Goal: Task Accomplishment & Management: Use online tool/utility

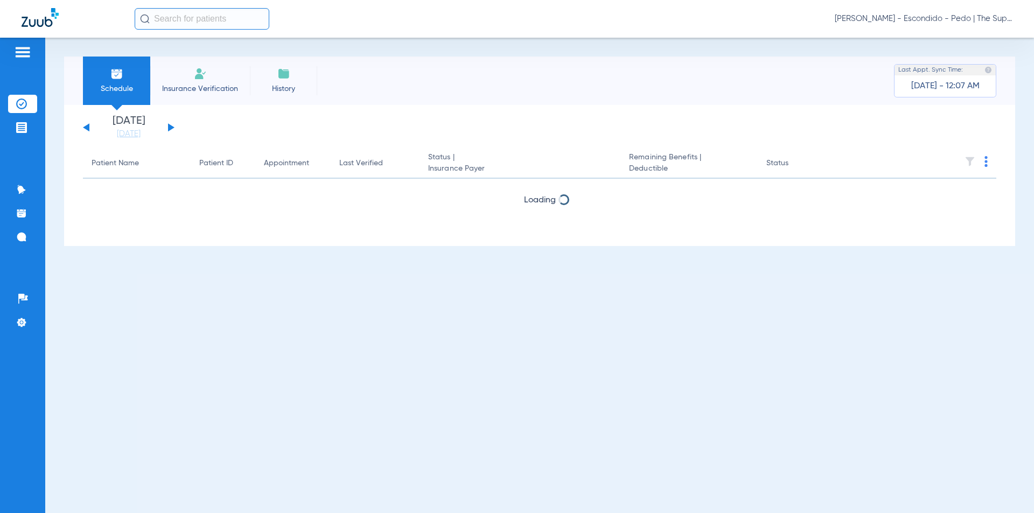
click at [223, 23] on input "text" at bounding box center [202, 19] width 135 height 22
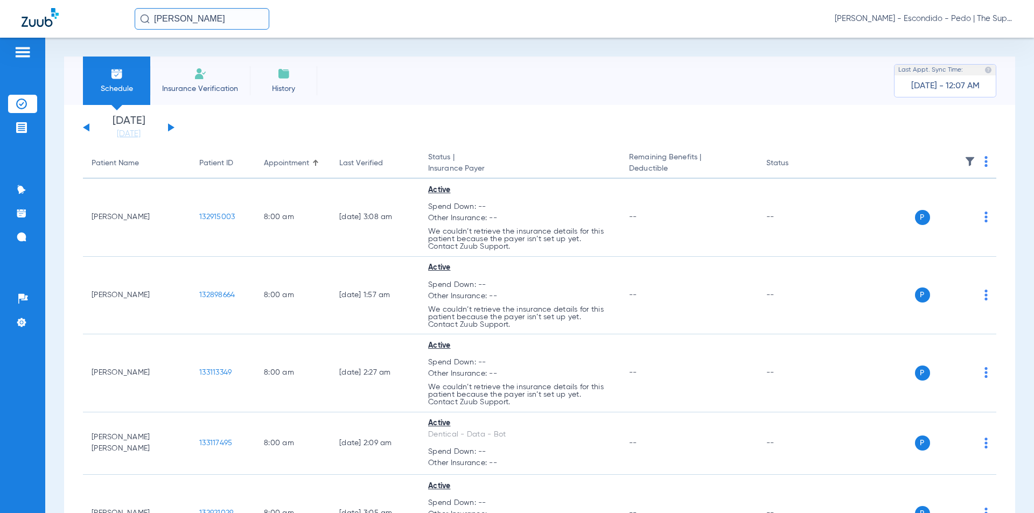
click at [205, 17] on input "[PERSON_NAME]" at bounding box center [202, 19] width 135 height 22
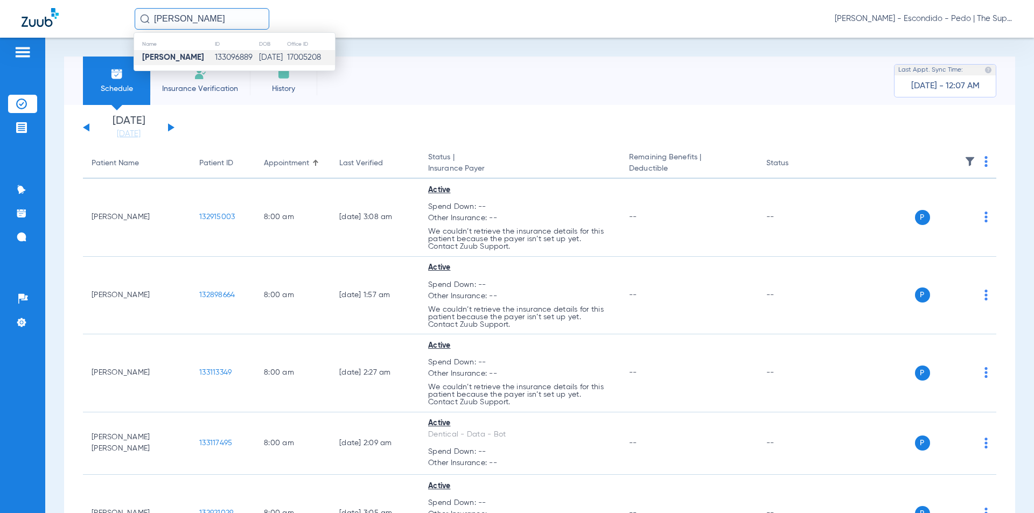
type input "[PERSON_NAME]"
click at [258, 56] on td "[DATE]" at bounding box center [272, 57] width 28 height 15
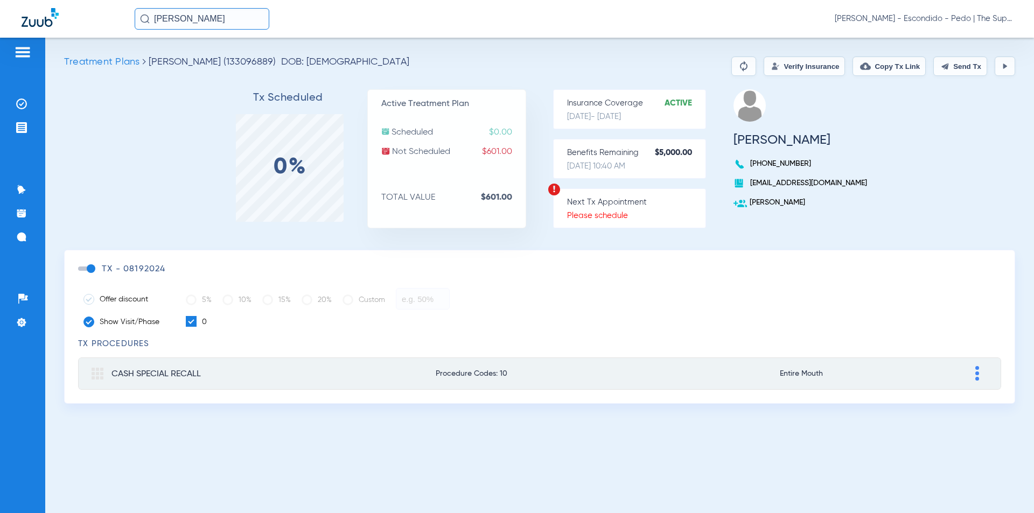
click at [776, 58] on button "Verify Insurance" at bounding box center [804, 66] width 81 height 19
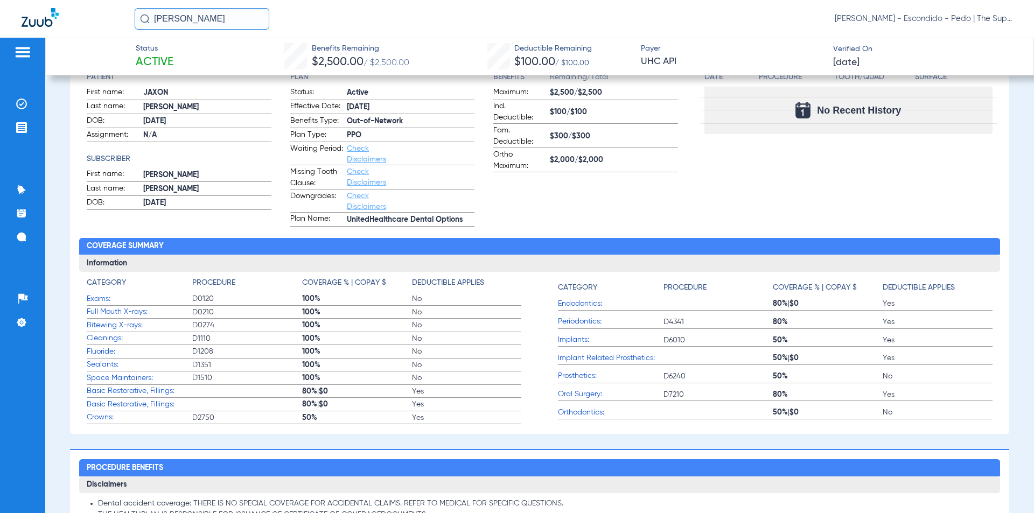
scroll to position [204, 0]
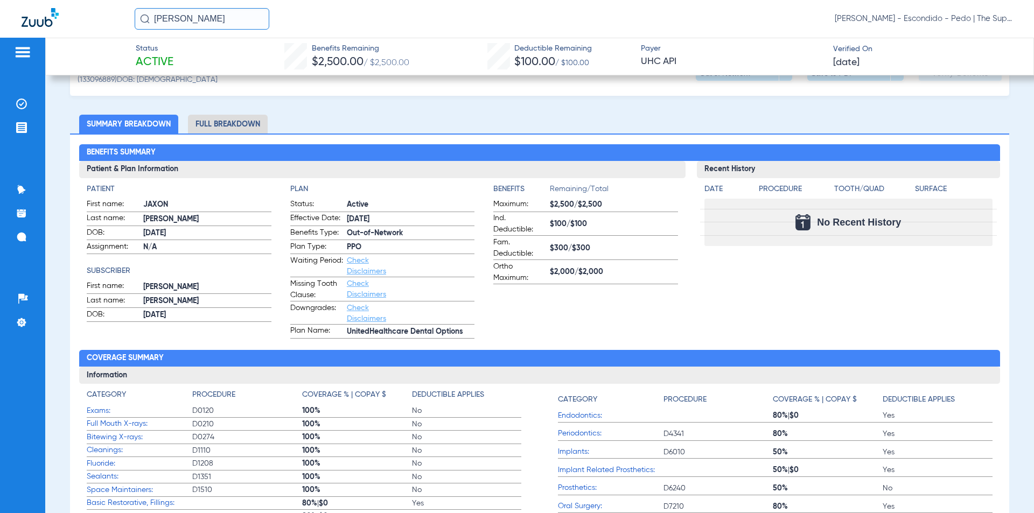
click at [424, 269] on label "Waiting Period: Check Disclaimers" at bounding box center [382, 266] width 184 height 22
click at [244, 127] on li "Full Breakdown" at bounding box center [228, 124] width 80 height 19
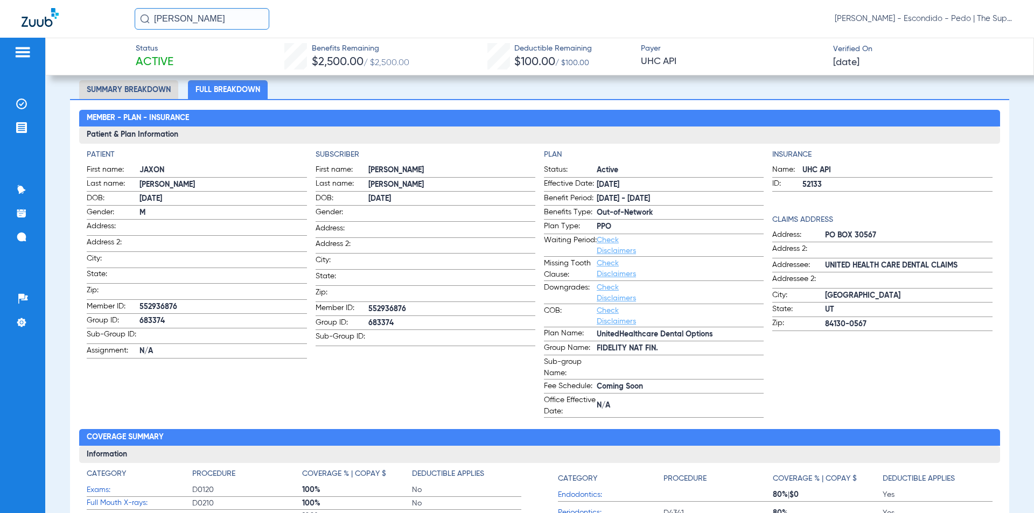
scroll to position [0, 0]
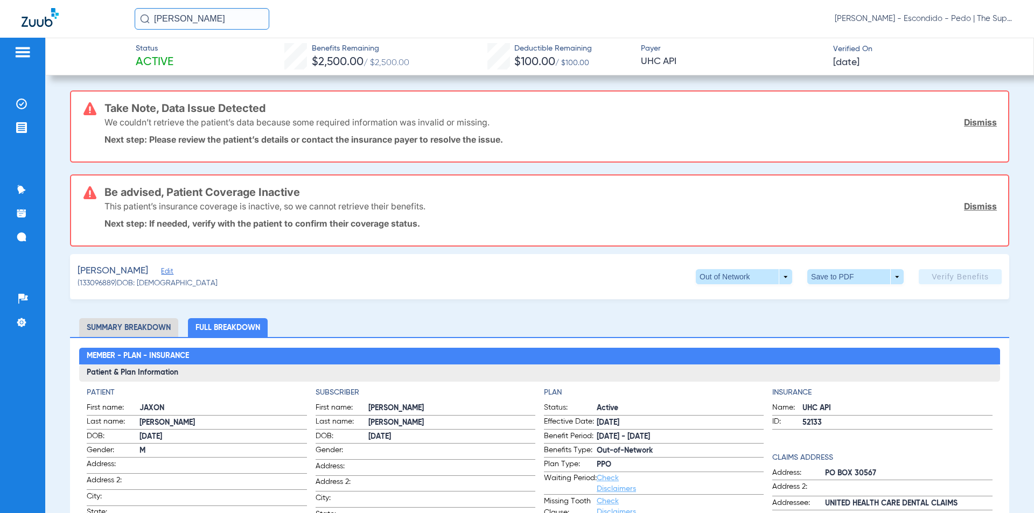
click at [199, 18] on input "[PERSON_NAME]" at bounding box center [202, 19] width 135 height 22
click at [271, 53] on td "[DATE]" at bounding box center [272, 57] width 28 height 15
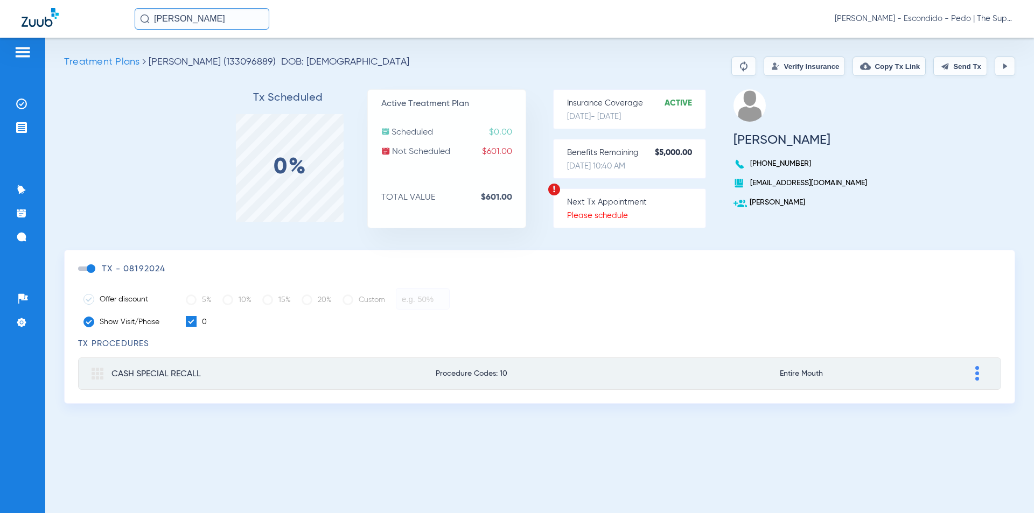
click at [779, 69] on button "Verify Insurance" at bounding box center [804, 66] width 81 height 19
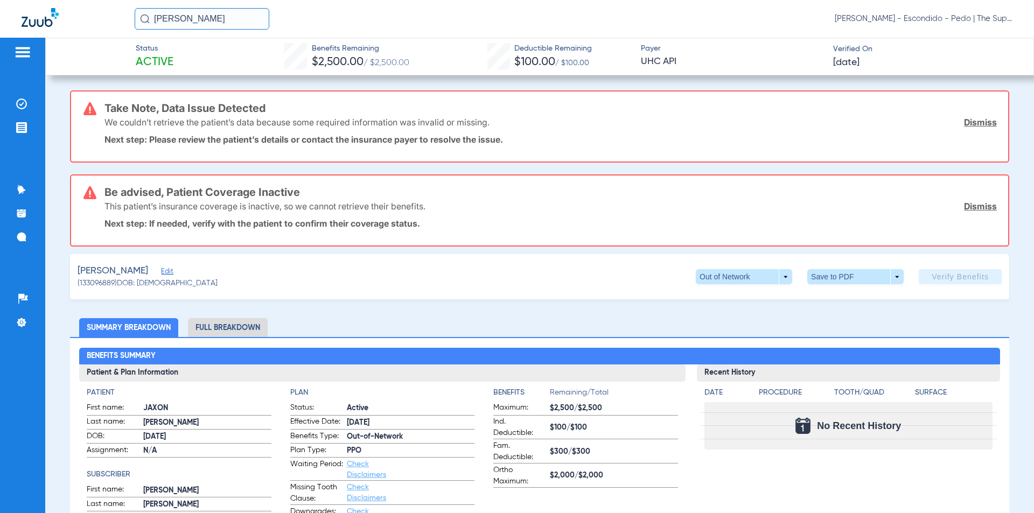
click at [434, 48] on div "Status Active Benefits Remaining $2,500.00 / $2,500.00 Deductible Remaining $10…" at bounding box center [539, 57] width 989 height 38
click at [381, 15] on div "[PERSON_NAME] [PERSON_NAME] - Escondido - Pedo | The Super Dentists" at bounding box center [574, 19] width 878 height 22
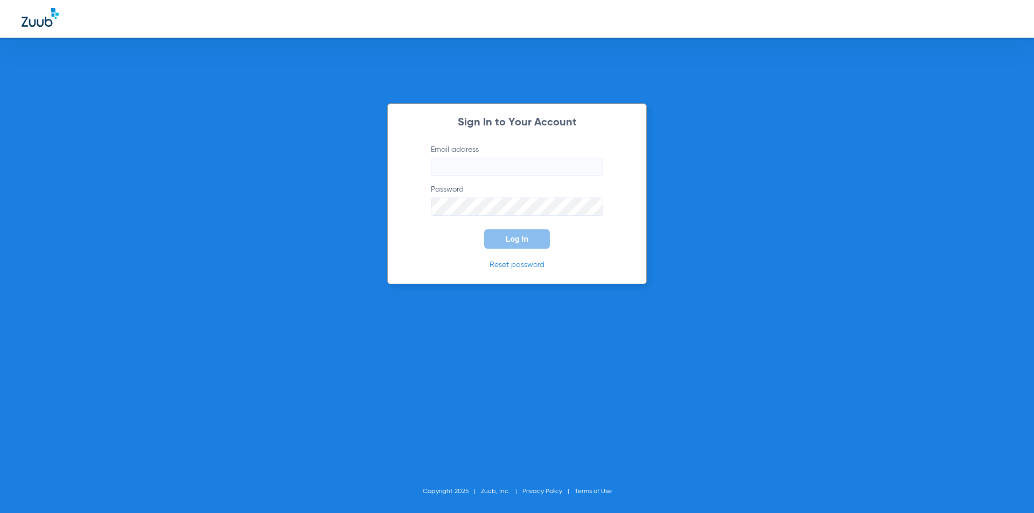
click at [507, 16] on div at bounding box center [517, 19] width 1034 height 38
type input "[PERSON_NAME][EMAIL_ADDRESS][PERSON_NAME][DOMAIN_NAME]"
click at [510, 230] on button "Log In" at bounding box center [517, 238] width 66 height 19
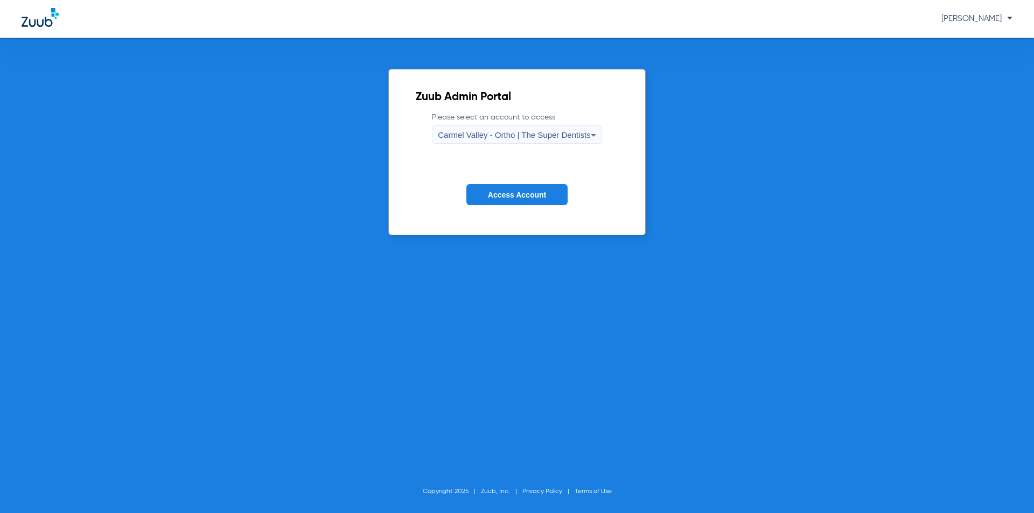
click at [558, 141] on div "Carmel Valley - Ortho | The Super Dentists" at bounding box center [514, 135] width 152 height 18
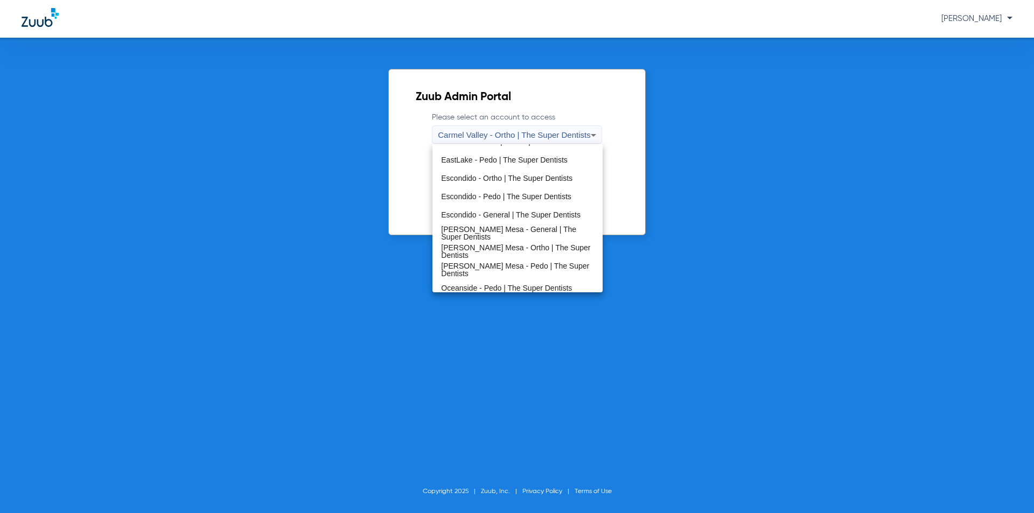
scroll to position [127, 0]
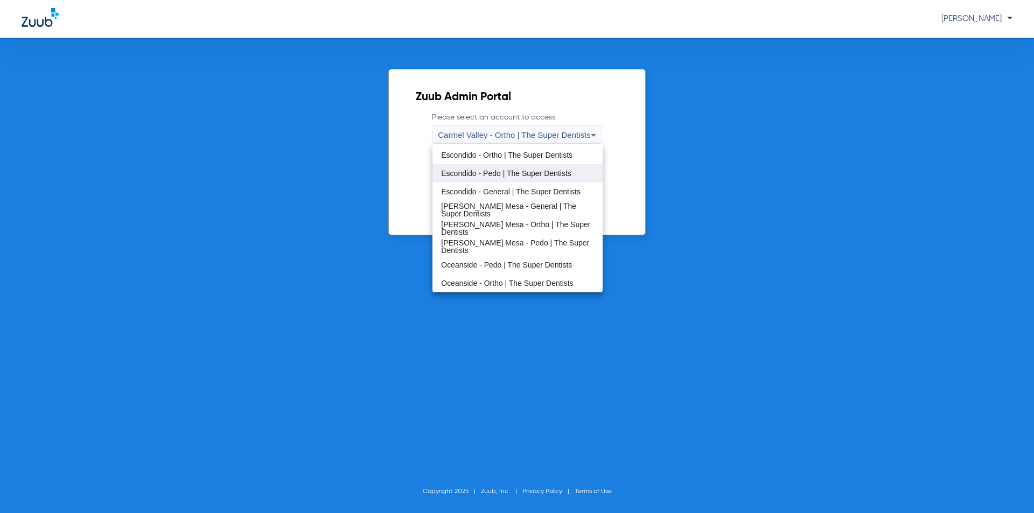
click at [497, 172] on span "Escondido - Pedo | The Super Dentists" at bounding box center [506, 174] width 130 height 8
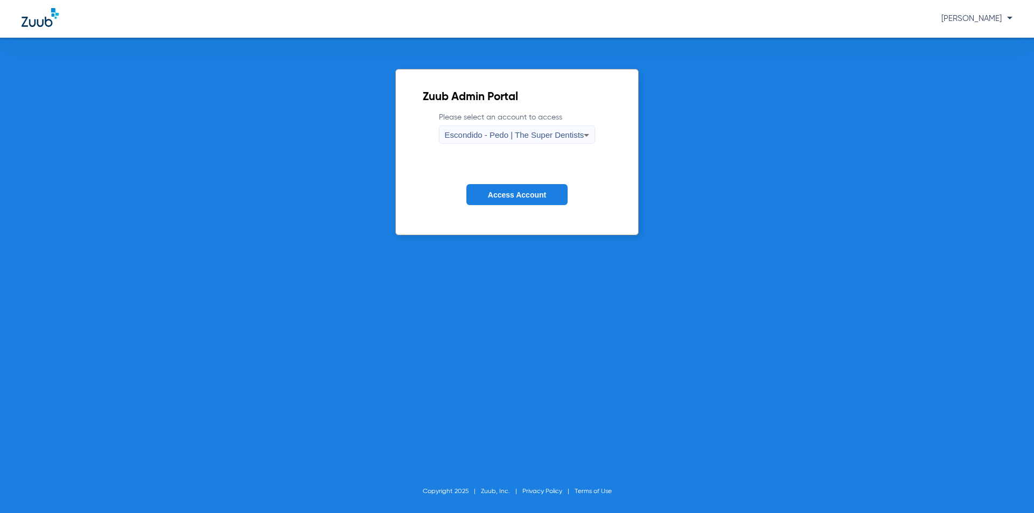
click at [520, 184] on button "Access Account" at bounding box center [516, 194] width 101 height 21
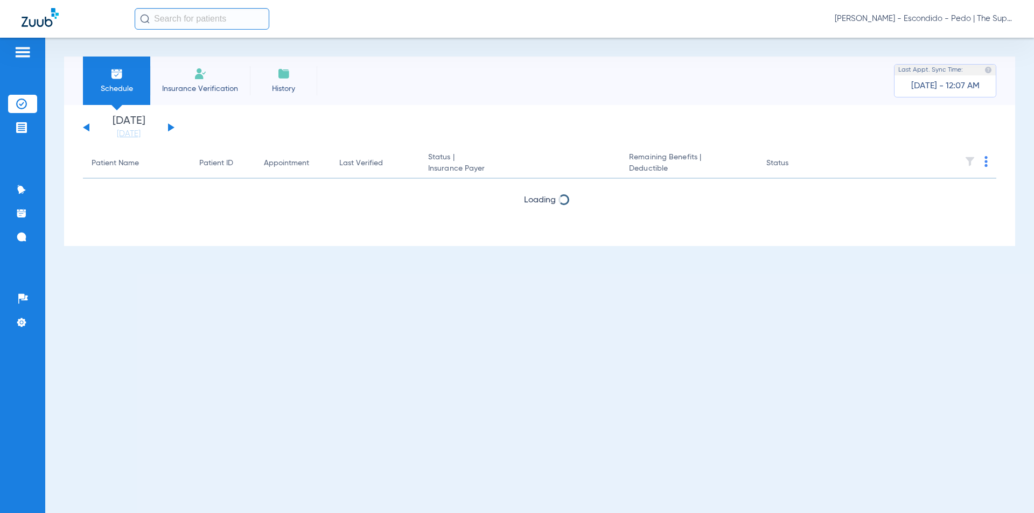
click at [207, 2] on div "[PERSON_NAME] - Escondido - Pedo | The Super Dentists" at bounding box center [517, 19] width 1034 height 38
click at [216, 15] on input "text" at bounding box center [202, 19] width 135 height 22
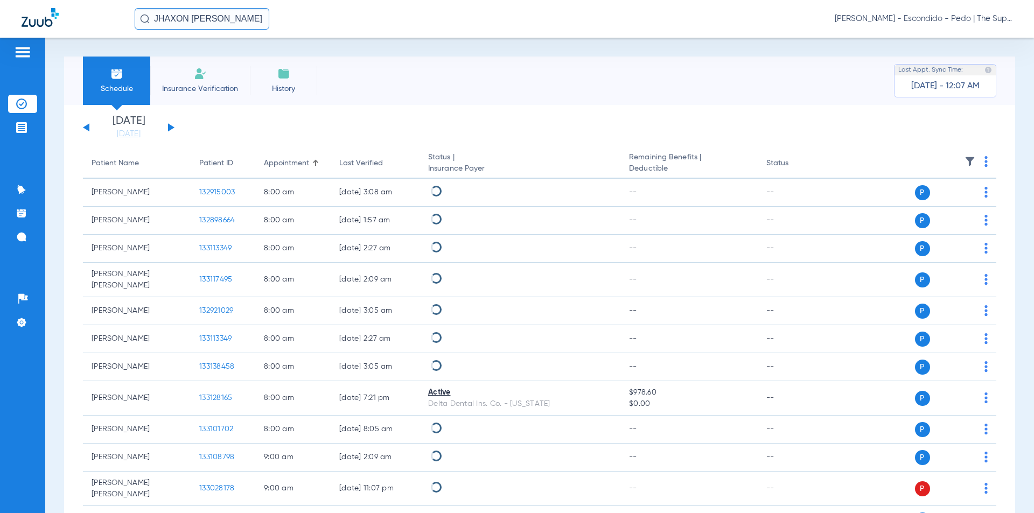
type input "JHAXON [PERSON_NAME]"
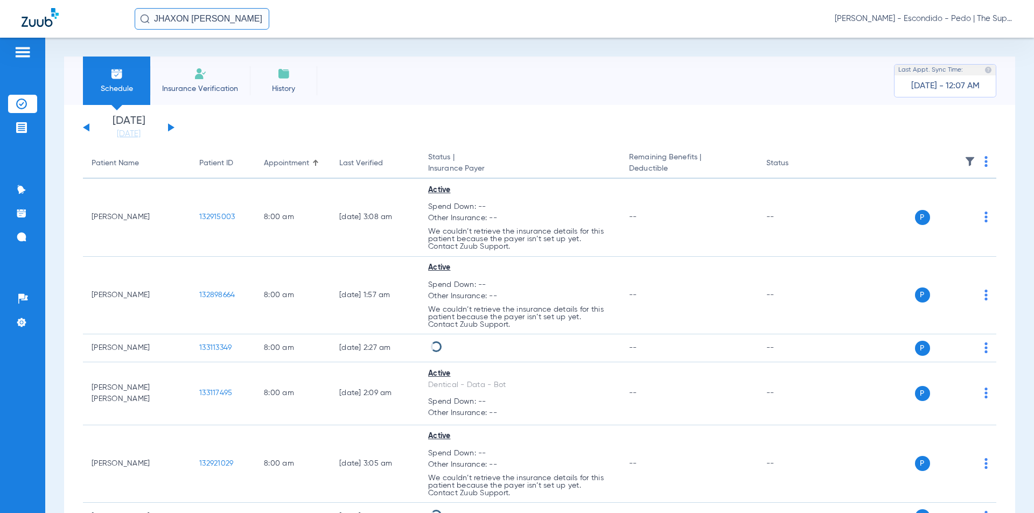
click at [164, 15] on input "JHAXON [PERSON_NAME]" at bounding box center [202, 19] width 135 height 22
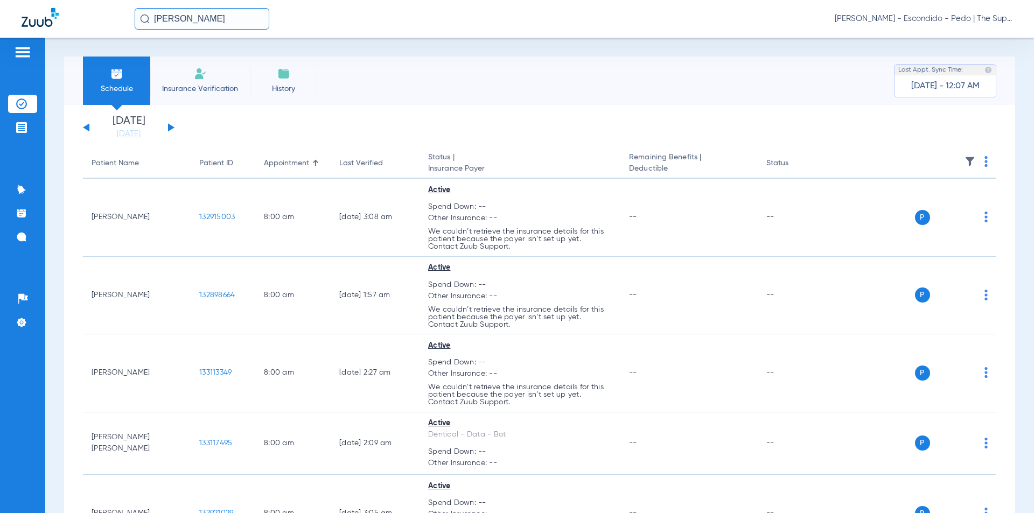
type input "[PERSON_NAME]"
click at [220, 24] on input "[PERSON_NAME]" at bounding box center [202, 19] width 135 height 22
click at [219, 24] on input "[PERSON_NAME]" at bounding box center [202, 19] width 135 height 22
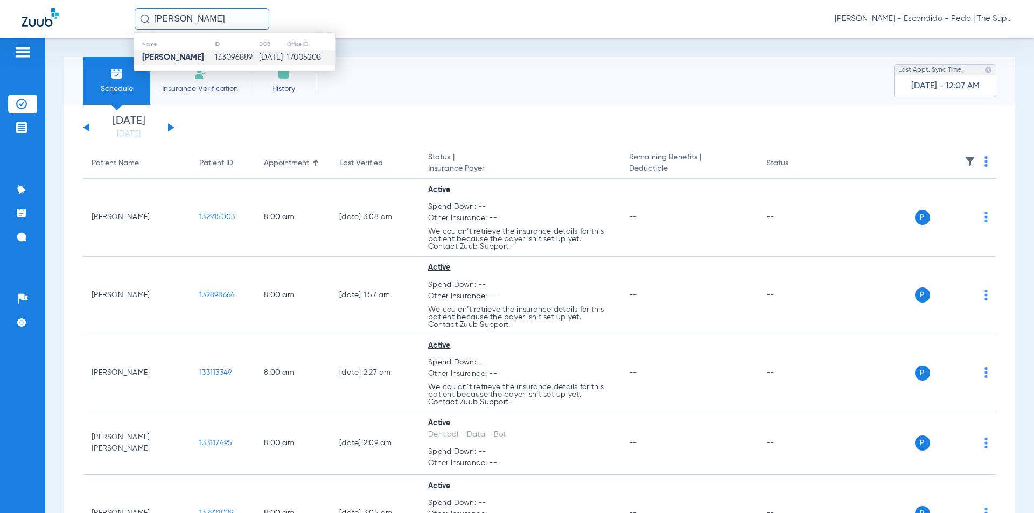
click at [271, 59] on td "[DATE]" at bounding box center [272, 57] width 28 height 15
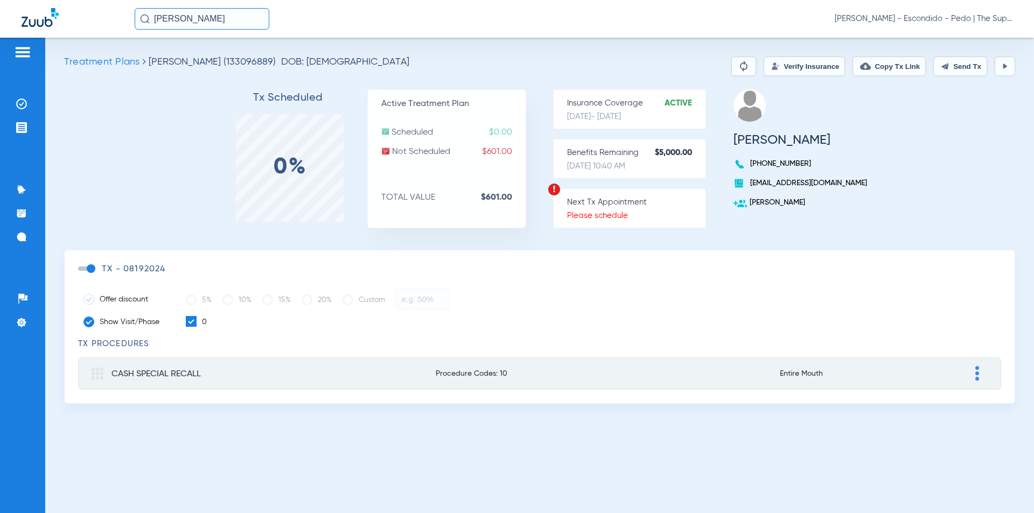
click at [798, 71] on button "Verify Insurance" at bounding box center [804, 66] width 81 height 19
